Goal: Task Accomplishment & Management: Manage account settings

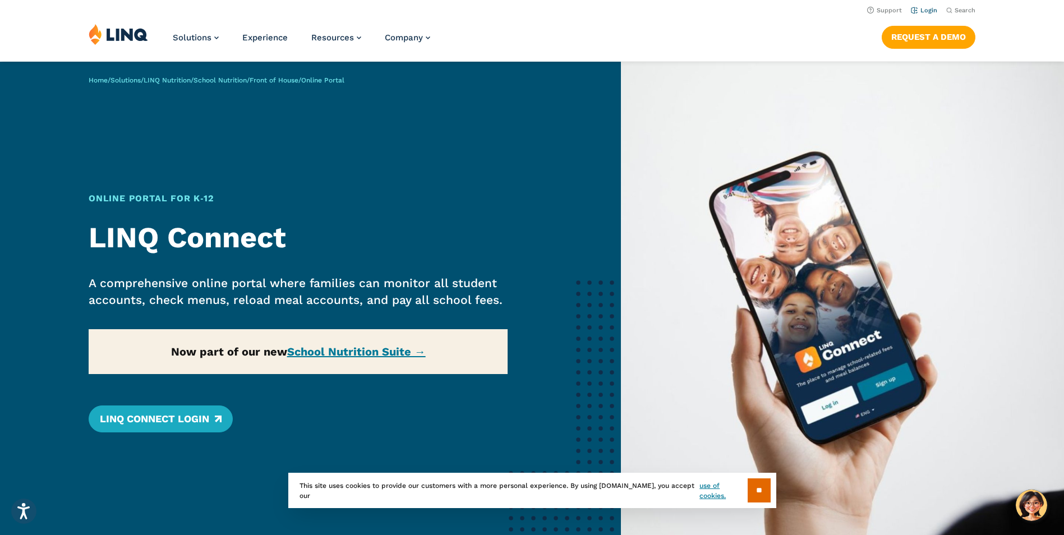
click at [918, 14] on link "Login" at bounding box center [924, 10] width 26 height 7
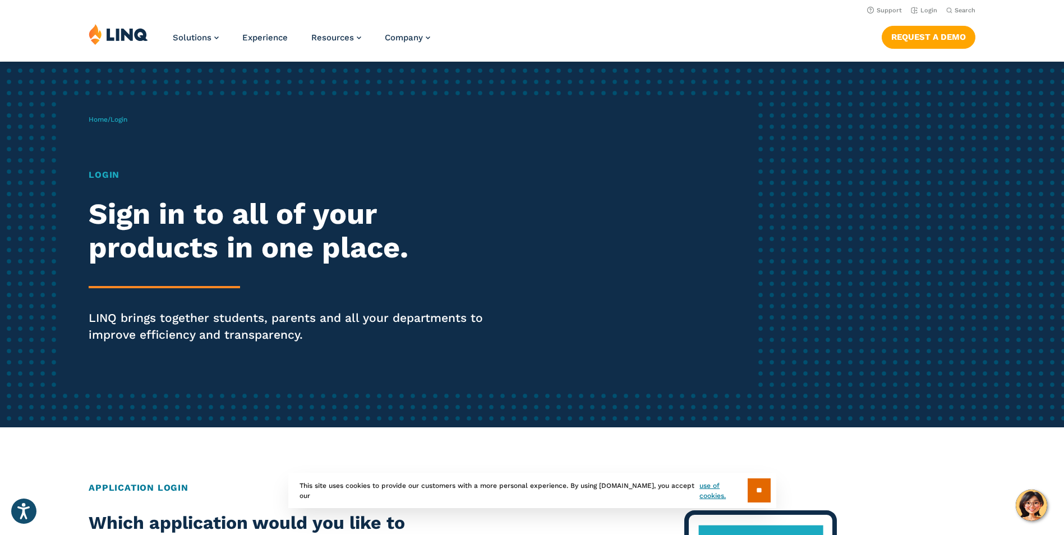
click at [119, 182] on h1 "Login" at bounding box center [294, 174] width 410 height 13
click at [112, 182] on h1 "Login" at bounding box center [294, 174] width 410 height 13
click at [919, 14] on link "Login" at bounding box center [924, 10] width 26 height 7
click at [751, 478] on input "**" at bounding box center [759, 490] width 23 height 24
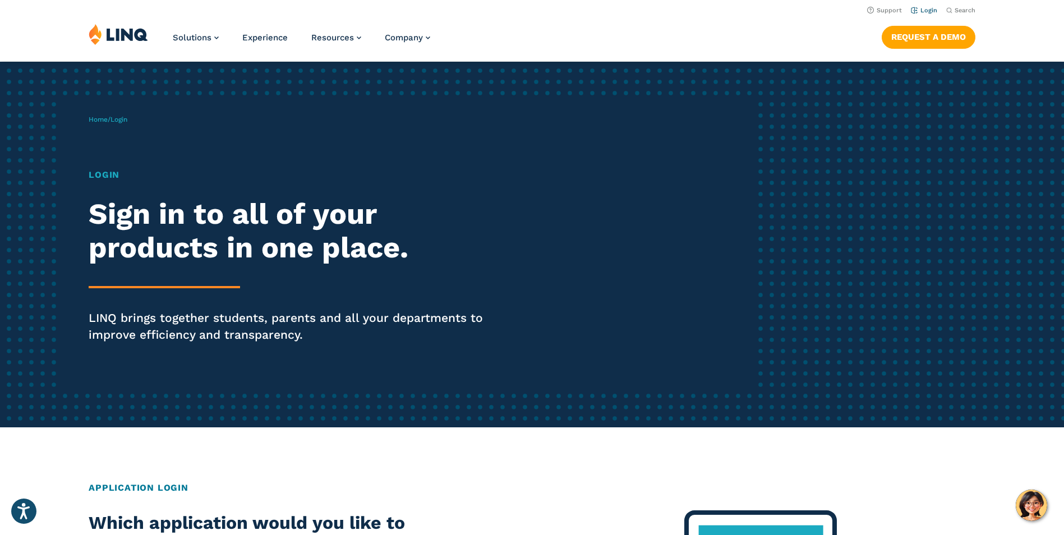
click at [911, 14] on link "Login" at bounding box center [924, 10] width 26 height 7
click at [99, 204] on div "Home / Login Login Sign in to all of your products in one place. LINQ brings to…" at bounding box center [421, 244] width 665 height 287
click at [99, 205] on div "Home / Login Login Sign in to all of your products in one place. LINQ brings to…" at bounding box center [421, 244] width 665 height 287
drag, startPoint x: 99, startPoint y: 205, endPoint x: 113, endPoint y: 222, distance: 22.0
click at [113, 182] on h1 "Login" at bounding box center [294, 174] width 410 height 13
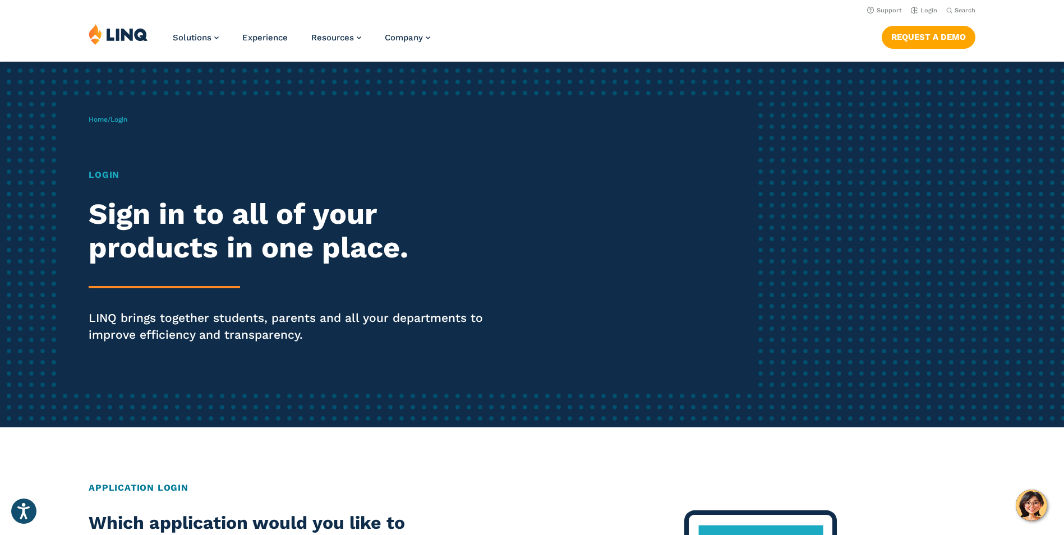
click at [127, 123] on span "Login" at bounding box center [119, 120] width 17 height 8
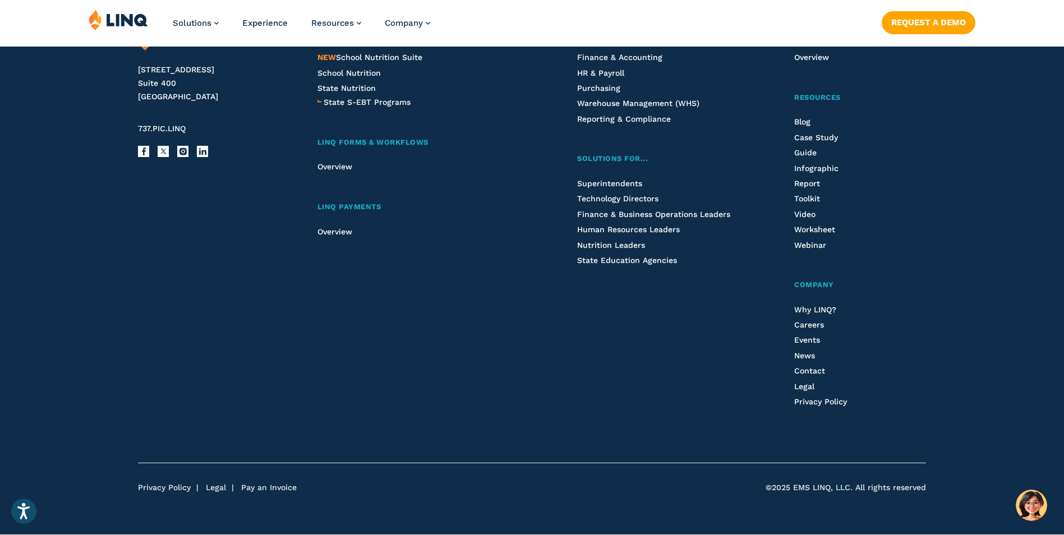
scroll to position [1313, 0]
